Goal: Information Seeking & Learning: Find specific fact

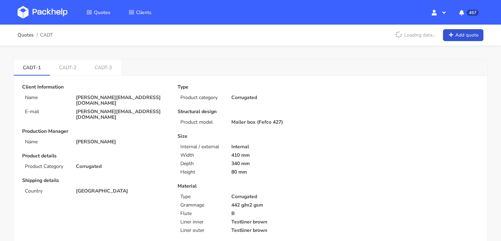
click at [43, 23] on div "Quotes Clients Hello, [PERSON_NAME] Profile Sign Out 457 Notifications [[EMAIL_…" at bounding box center [250, 12] width 501 height 25
click at [43, 12] on img at bounding box center [43, 12] width 50 height 13
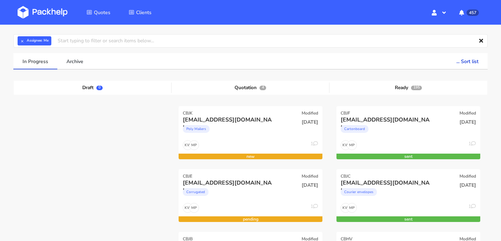
scroll to position [66, 0]
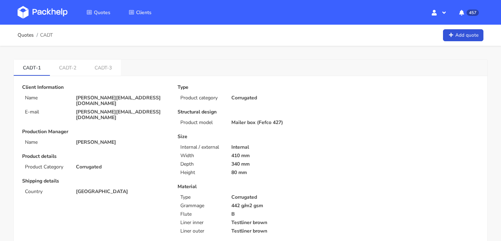
click at [51, 18] on img at bounding box center [43, 12] width 50 height 13
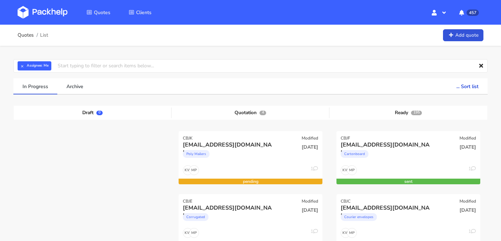
click at [49, 17] on img at bounding box center [43, 12] width 50 height 13
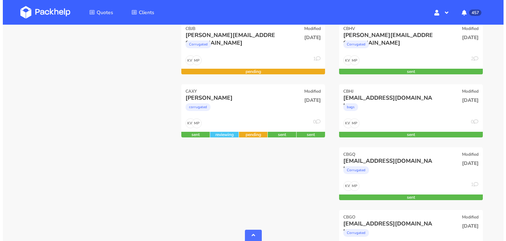
scroll to position [237, 0]
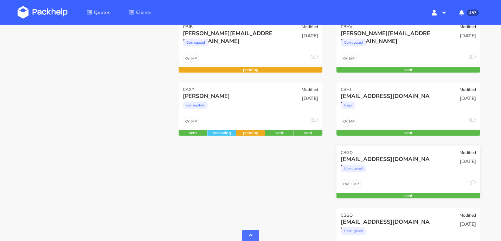
click at [376, 161] on div "[EMAIL_ADDRESS][DOMAIN_NAME]" at bounding box center [387, 159] width 92 height 8
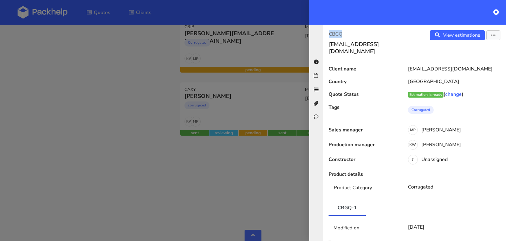
drag, startPoint x: 345, startPoint y: 33, endPoint x: 329, endPoint y: 33, distance: 16.9
click at [329, 33] on div "CBGQ chloert@wonderbly.com" at bounding box center [369, 42] width 91 height 25
copy p "CBGQ"
click at [468, 36] on link "View estimations" at bounding box center [457, 35] width 55 height 10
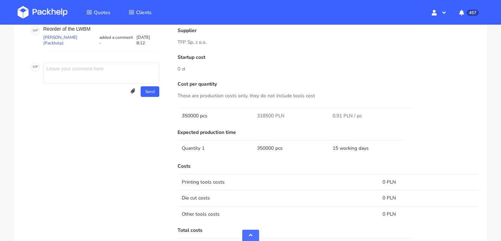
scroll to position [482, 0]
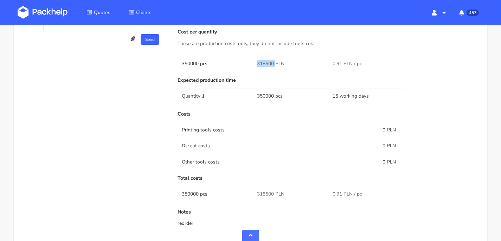
drag, startPoint x: 271, startPoint y: 51, endPoint x: 254, endPoint y: 51, distance: 16.9
click at [254, 56] on td "318500 PLN" at bounding box center [290, 64] width 75 height 16
copy span "318500"
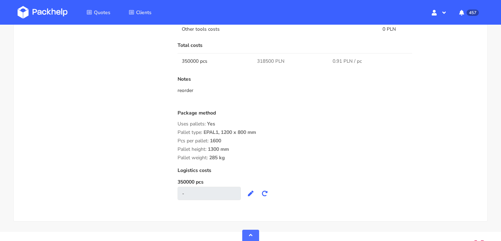
scroll to position [475, 0]
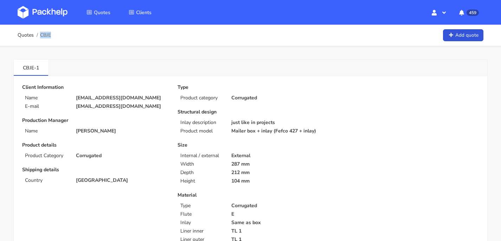
drag, startPoint x: 58, startPoint y: 36, endPoint x: 52, endPoint y: 36, distance: 5.6
click at [52, 36] on div "Quotes CBJE Add quote" at bounding box center [251, 35] width 466 height 14
copy span "CBJE"
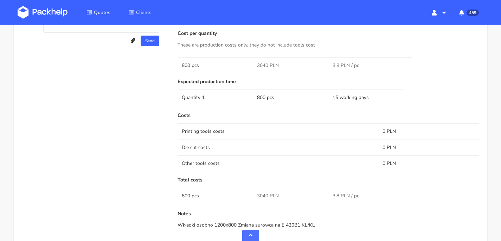
scroll to position [453, 0]
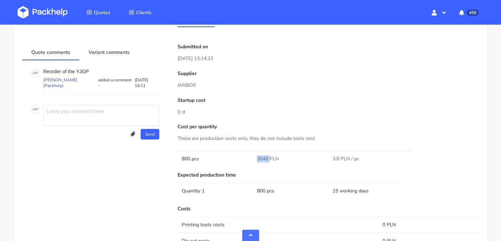
drag, startPoint x: 269, startPoint y: 151, endPoint x: 251, endPoint y: 151, distance: 17.6
click at [251, 151] on tr "800 pcs 3040 PLN 3.8 PLN / pc" at bounding box center [328, 159] width 301 height 16
copy tr "3040"
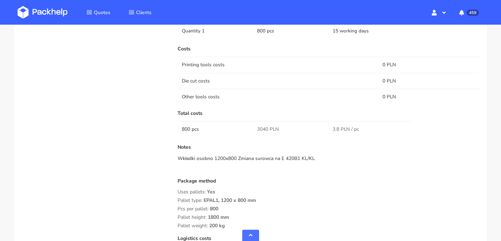
scroll to position [614, 0]
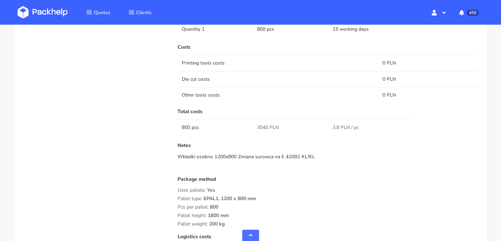
click at [50, 7] on img at bounding box center [43, 12] width 50 height 13
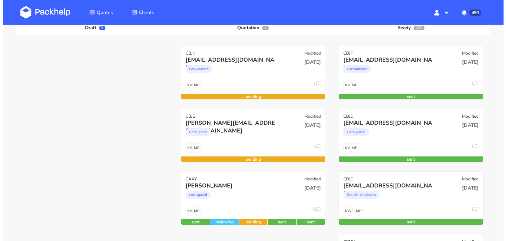
scroll to position [27, 0]
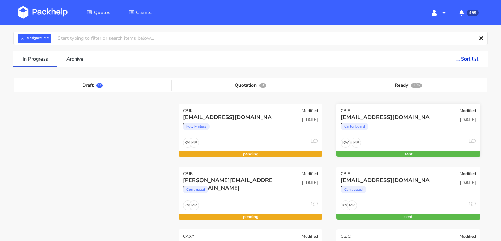
click at [401, 138] on div "MP KW 1" at bounding box center [409, 144] width 144 height 13
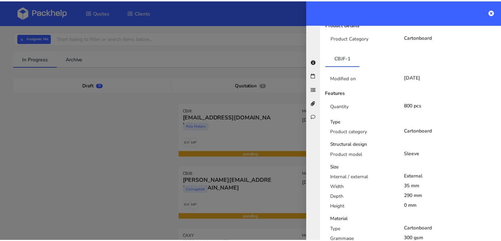
scroll to position [0, 0]
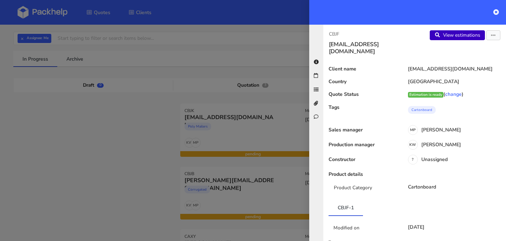
click at [474, 34] on link "View estimations" at bounding box center [457, 35] width 55 height 10
click at [496, 14] on icon at bounding box center [497, 12] width 6 height 6
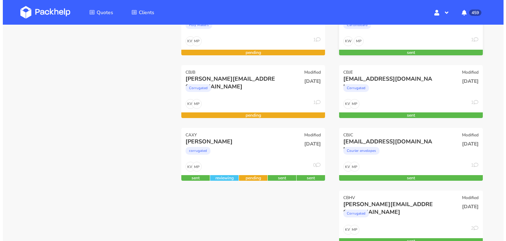
scroll to position [164, 0]
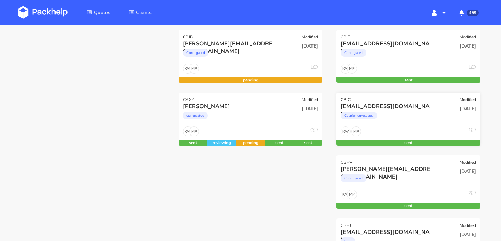
click at [410, 129] on div "MP KW 1" at bounding box center [409, 132] width 144 height 13
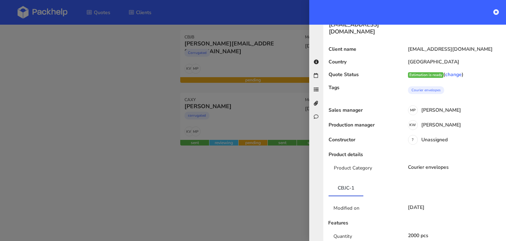
scroll to position [0, 0]
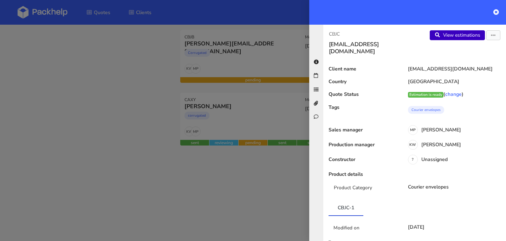
click at [442, 36] on link "View estimations" at bounding box center [457, 35] width 55 height 10
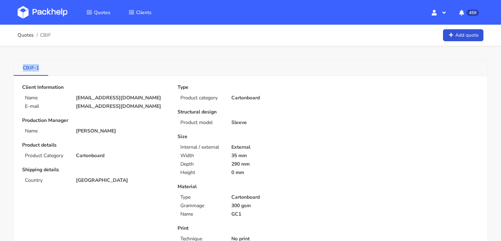
drag, startPoint x: 44, startPoint y: 66, endPoint x: 21, endPoint y: 66, distance: 23.2
click at [21, 66] on link "CBJF-1" at bounding box center [31, 66] width 34 height 15
copy link "CBJF-1"
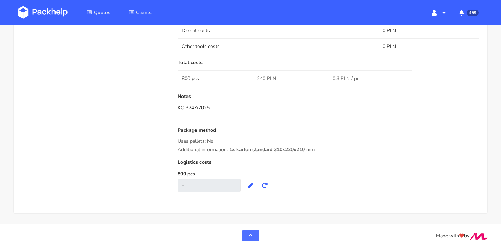
scroll to position [661, 0]
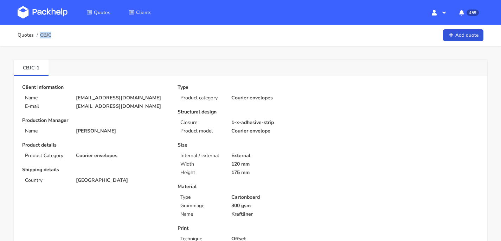
click at [52, 33] on div "Quotes CBJC Add quote" at bounding box center [251, 35] width 466 height 14
copy span "CBJC"
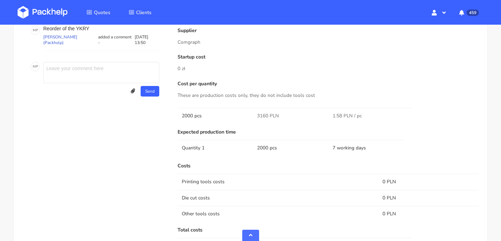
scroll to position [451, 0]
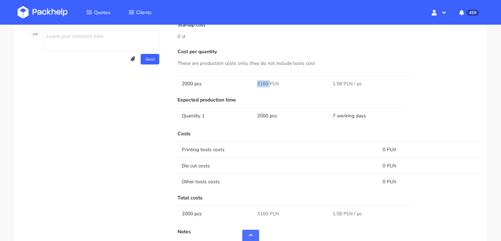
drag, startPoint x: 269, startPoint y: 82, endPoint x: 255, endPoint y: 82, distance: 13.7
click at [255, 82] on td "3160 PLN" at bounding box center [290, 84] width 75 height 16
copy span "3160"
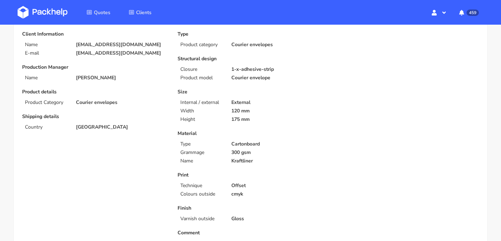
scroll to position [0, 0]
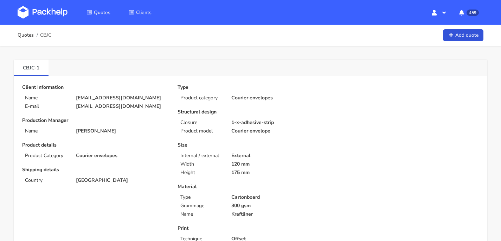
click at [49, 6] on img at bounding box center [43, 12] width 50 height 13
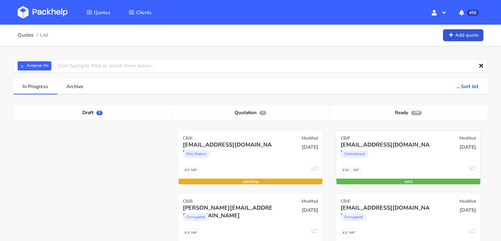
click at [402, 144] on div "[EMAIL_ADDRESS][DOMAIN_NAME]" at bounding box center [387, 145] width 92 height 8
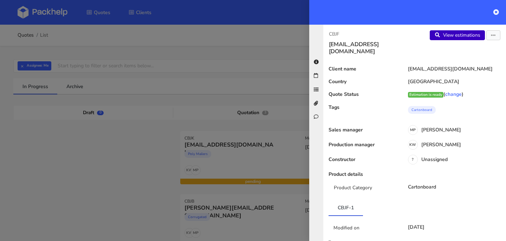
click at [443, 35] on link "View estimations" at bounding box center [457, 35] width 55 height 10
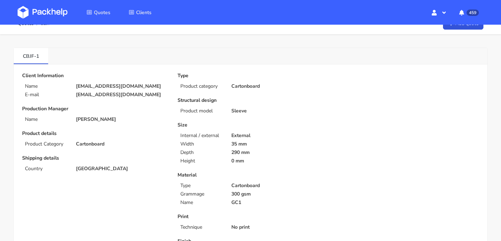
scroll to position [15, 0]
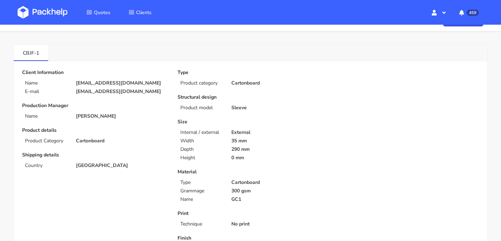
click at [57, 13] on img at bounding box center [43, 12] width 50 height 13
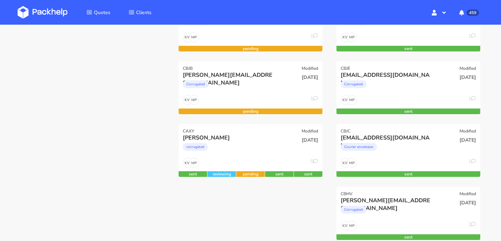
scroll to position [134, 0]
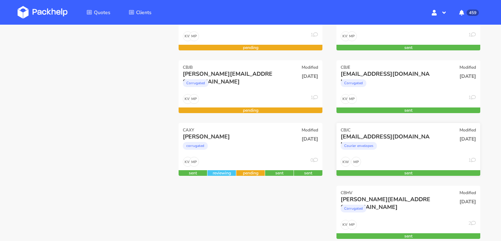
click at [388, 137] on div "[EMAIL_ADDRESS][DOMAIN_NAME]" at bounding box center [387, 137] width 92 height 8
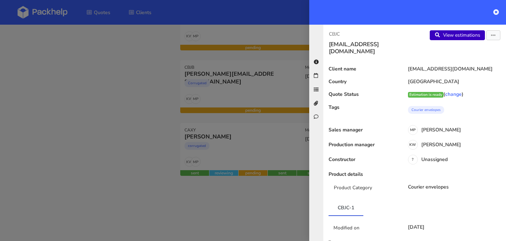
click at [435, 35] on icon at bounding box center [438, 35] width 6 height 5
click at [495, 12] on icon at bounding box center [497, 12] width 6 height 6
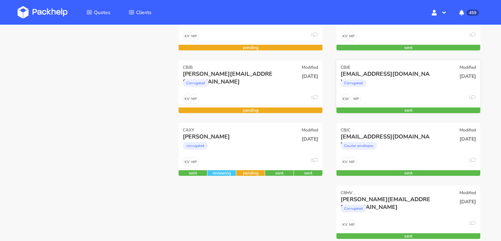
click at [432, 86] on div "Corrugated" at bounding box center [387, 85] width 92 height 14
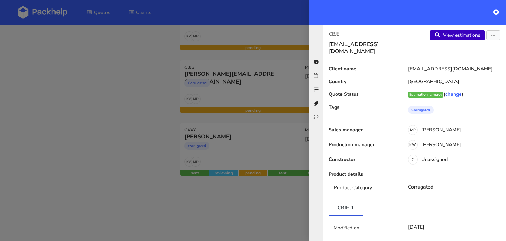
click at [453, 35] on link "View estimations" at bounding box center [457, 35] width 55 height 10
click at [495, 10] on icon at bounding box center [497, 12] width 6 height 6
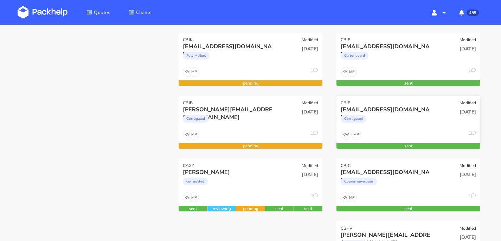
scroll to position [94, 0]
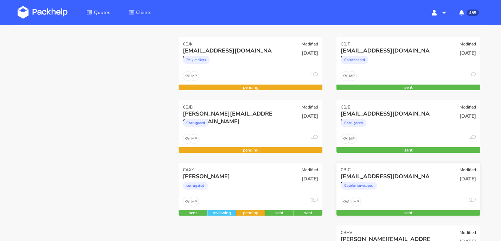
click at [425, 170] on div "CBJC Modified" at bounding box center [409, 167] width 144 height 10
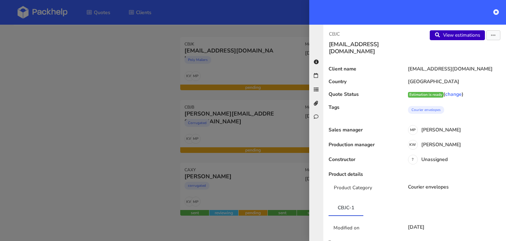
click at [459, 35] on link "View estimations" at bounding box center [457, 35] width 55 height 10
click at [497, 12] on icon at bounding box center [497, 12] width 6 height 6
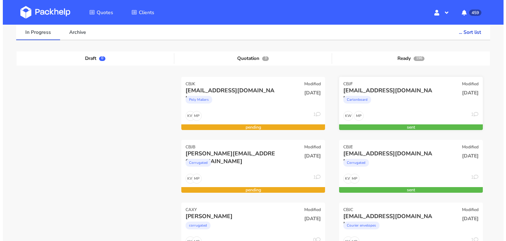
scroll to position [0, 0]
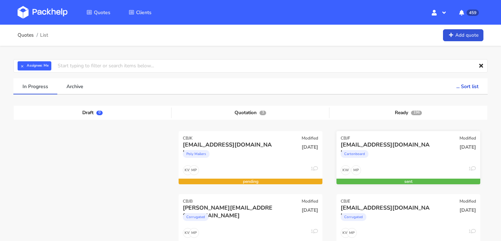
click at [406, 153] on div "Cartonboard" at bounding box center [387, 155] width 92 height 14
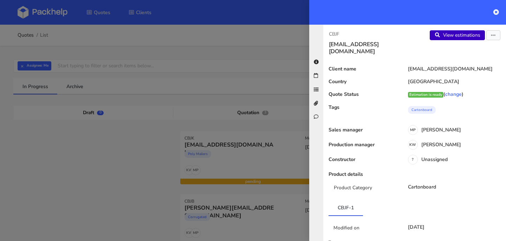
click at [447, 36] on link "View estimations" at bounding box center [457, 35] width 55 height 10
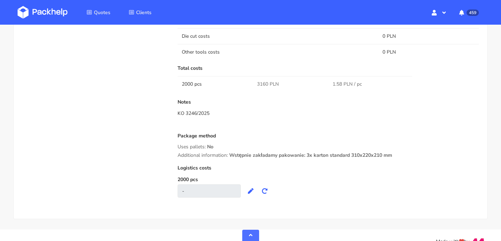
scroll to position [593, 0]
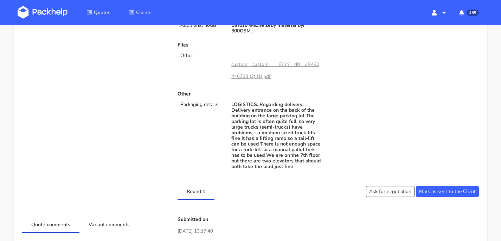
scroll to position [516, 0]
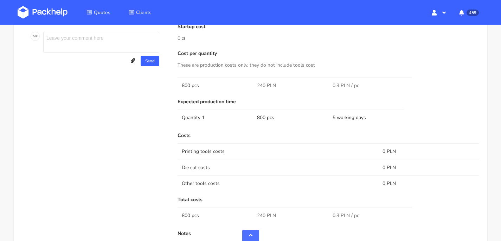
click at [47, 15] on img at bounding box center [43, 12] width 50 height 13
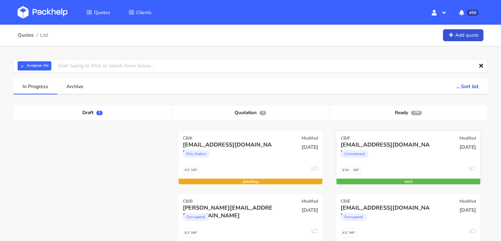
click at [398, 158] on div "Cartonboard" at bounding box center [387, 155] width 92 height 14
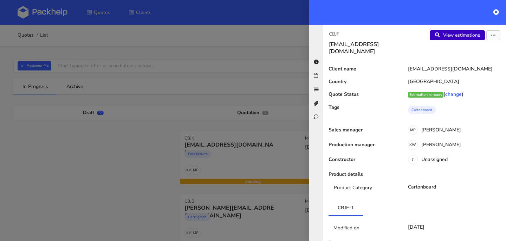
click at [443, 39] on link "View estimations" at bounding box center [457, 35] width 55 height 10
click at [497, 12] on icon at bounding box center [497, 12] width 6 height 6
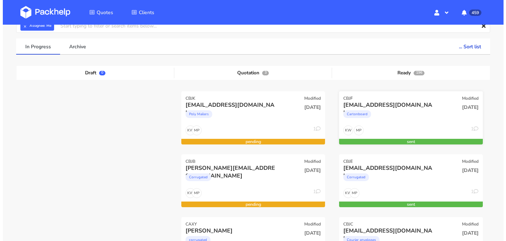
scroll to position [43, 0]
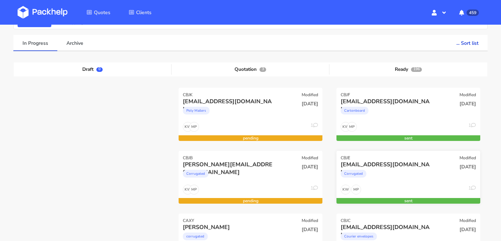
click at [415, 164] on div "[EMAIL_ADDRESS][DOMAIN_NAME]" at bounding box center [387, 164] width 92 height 8
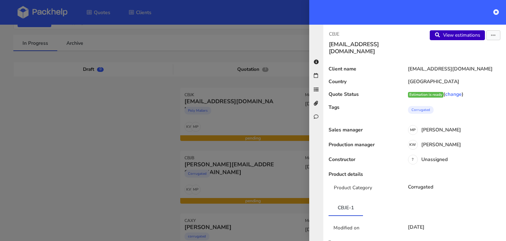
click at [451, 32] on link "View estimations" at bounding box center [457, 35] width 55 height 10
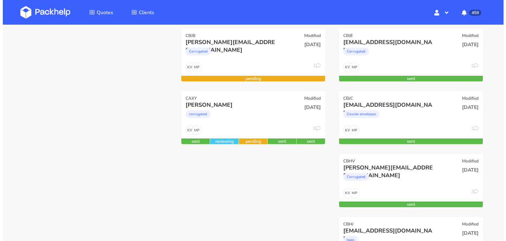
scroll to position [178, 0]
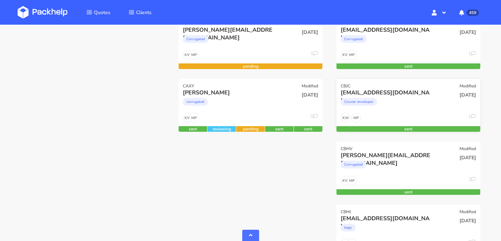
click at [424, 103] on div "Courier envelopes" at bounding box center [387, 103] width 92 height 14
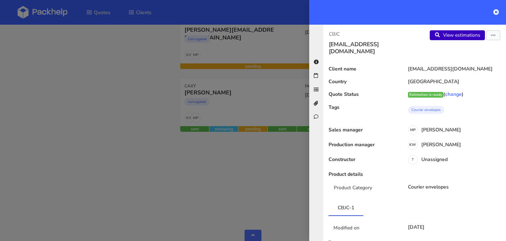
click at [460, 38] on link "View estimations" at bounding box center [457, 35] width 55 height 10
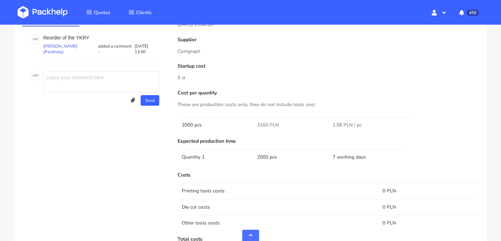
scroll to position [410, 0]
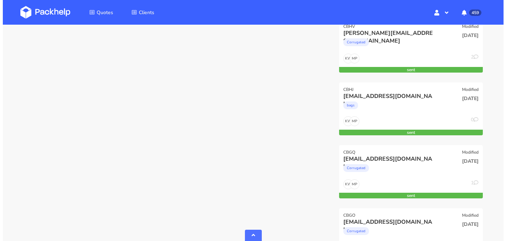
scroll to position [373, 0]
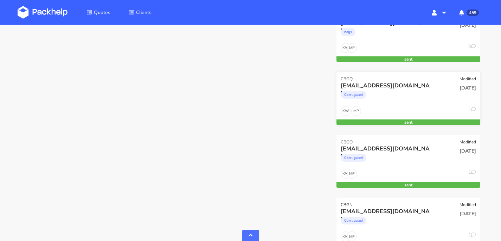
click at [372, 102] on div "Corrugated" at bounding box center [387, 96] width 92 height 14
click at [422, 82] on div "chloert@wonderbly.com" at bounding box center [387, 86] width 92 height 8
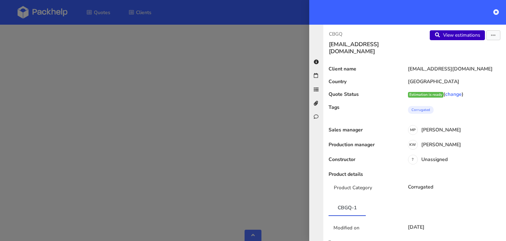
click at [445, 33] on link "View estimations" at bounding box center [457, 35] width 55 height 10
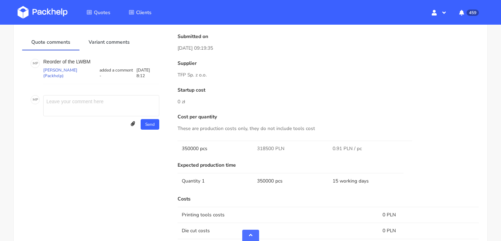
scroll to position [394, 0]
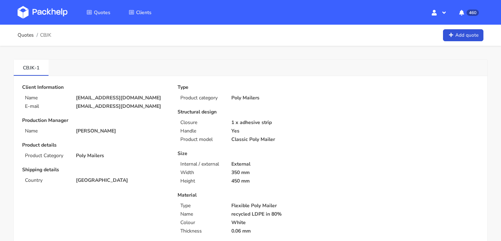
drag, startPoint x: 129, startPoint y: 94, endPoint x: 78, endPoint y: 94, distance: 51.0
click at [78, 94] on div "Client Information Name [EMAIL_ADDRESS][DOMAIN_NAME] E-mail [EMAIL_ADDRESS][DOM…" at bounding box center [95, 96] width 146 height 25
drag, startPoint x: 130, startPoint y: 95, endPoint x: 73, endPoint y: 96, distance: 57.0
click at [73, 96] on div "[EMAIL_ADDRESS][DOMAIN_NAME]" at bounding box center [122, 98] width 102 height 6
copy p "[EMAIL_ADDRESS][DOMAIN_NAME]"
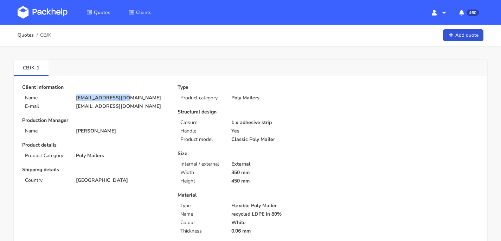
click at [32, 10] on img at bounding box center [43, 12] width 50 height 13
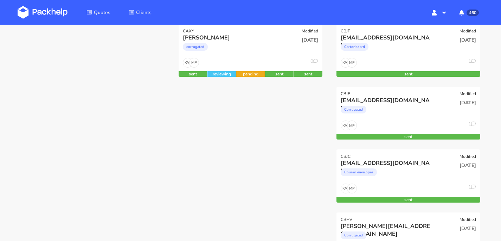
scroll to position [173, 0]
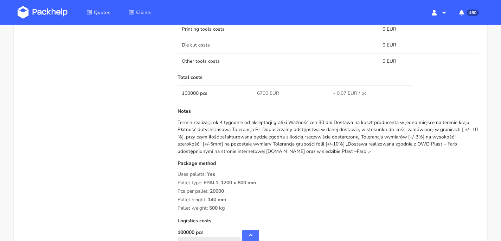
scroll to position [569, 0]
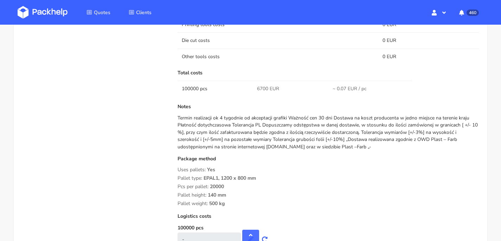
drag, startPoint x: 228, startPoint y: 202, endPoint x: 177, endPoint y: 171, distance: 59.2
click at [177, 171] on div "Submitted on [DATE] 10:30:57 Supplier Plastfarb Startup cost 0 zł Cost per quan…" at bounding box center [328, 48] width 311 height 409
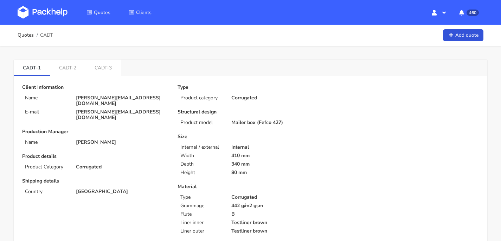
click at [30, 18] on img at bounding box center [43, 12] width 50 height 13
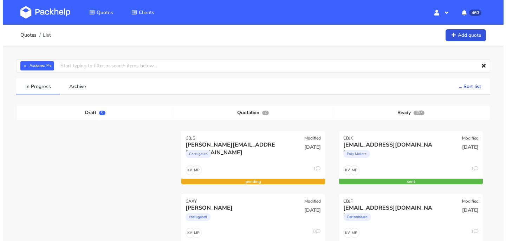
scroll to position [55, 0]
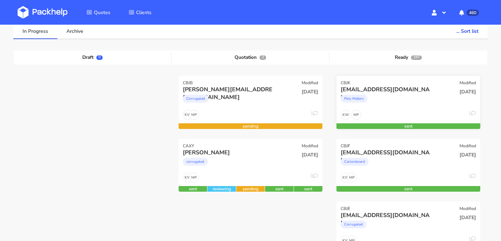
click at [413, 104] on div "Poly Mailers" at bounding box center [387, 100] width 92 height 14
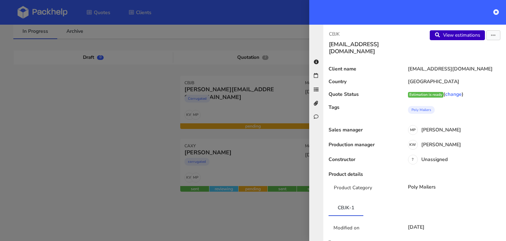
click at [454, 37] on link "View estimations" at bounding box center [457, 35] width 55 height 10
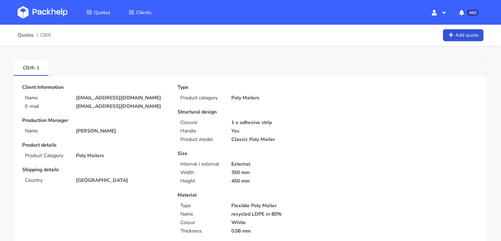
click at [52, 9] on img at bounding box center [43, 12] width 50 height 13
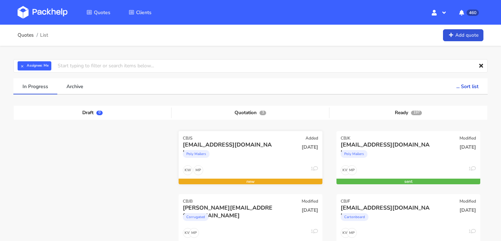
click at [247, 145] on div "[EMAIL_ADDRESS][DOMAIN_NAME]" at bounding box center [229, 145] width 92 height 8
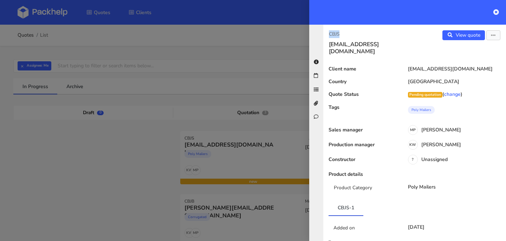
drag, startPoint x: 344, startPoint y: 33, endPoint x: 329, endPoint y: 34, distance: 15.1
click at [329, 34] on div "CBJS info@nine-pine.com" at bounding box center [369, 42] width 91 height 25
copy p "CBJS"
click at [495, 13] on icon at bounding box center [497, 12] width 6 height 6
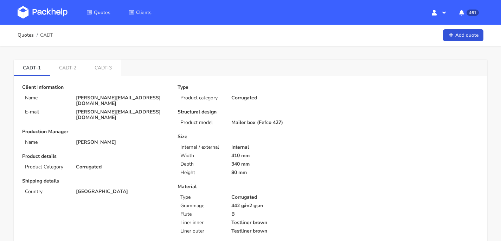
click at [59, 15] on img at bounding box center [43, 12] width 50 height 13
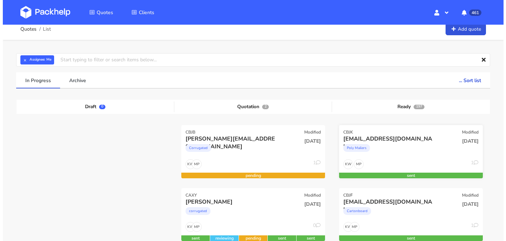
scroll to position [40, 0]
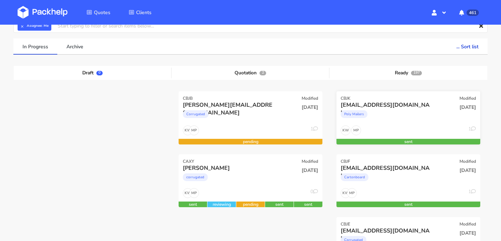
drag, startPoint x: 413, startPoint y: 107, endPoint x: 413, endPoint y: 102, distance: 4.9
click at [413, 107] on div "[EMAIL_ADDRESS][DOMAIN_NAME]" at bounding box center [387, 105] width 92 height 8
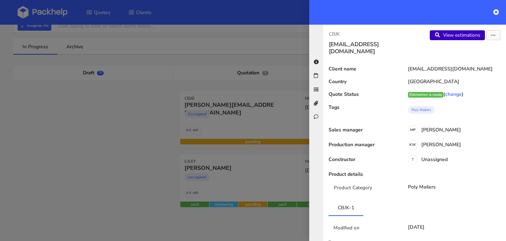
click at [442, 36] on link "View estimations" at bounding box center [457, 35] width 55 height 10
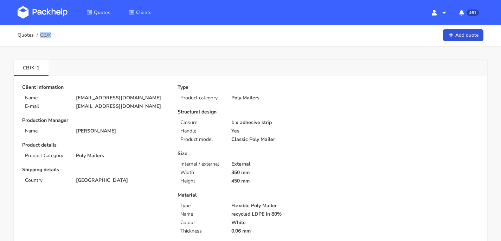
drag, startPoint x: 62, startPoint y: 33, endPoint x: 51, endPoint y: 36, distance: 11.6
click at [51, 36] on div "Quotes CBJK Add quote" at bounding box center [251, 35] width 466 height 14
copy span "CBJK"
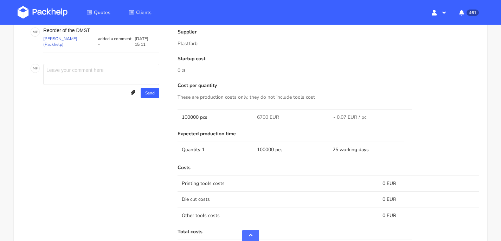
scroll to position [403, 0]
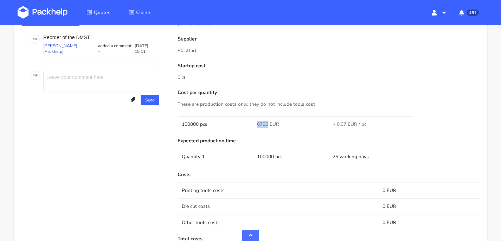
click at [251, 122] on tr "100000 pcs 6700 EUR ~ 0.07 EUR / pc" at bounding box center [328, 124] width 301 height 16
copy tr "6700"
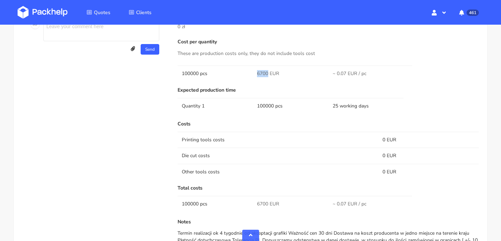
scroll to position [547, 0]
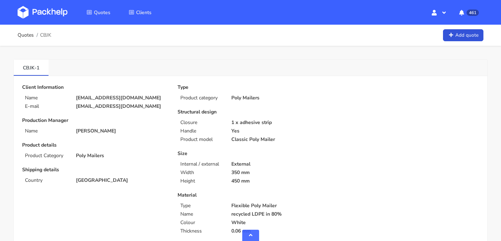
scroll to position [547, 0]
